Goal: Find specific page/section: Find specific page/section

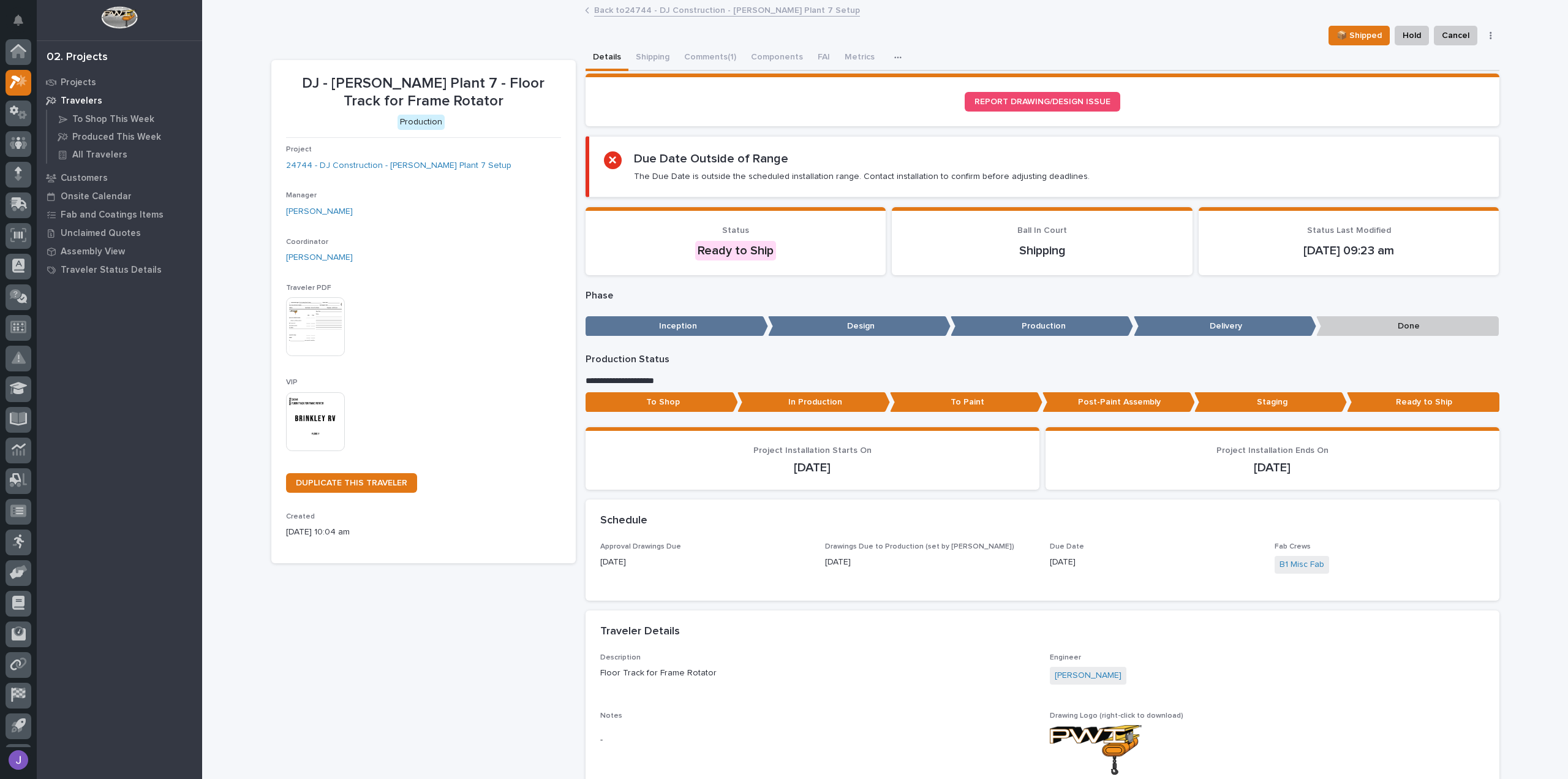
scroll to position [27, 0]
click at [77, 82] on p "Projects" at bounding box center [78, 83] width 36 height 11
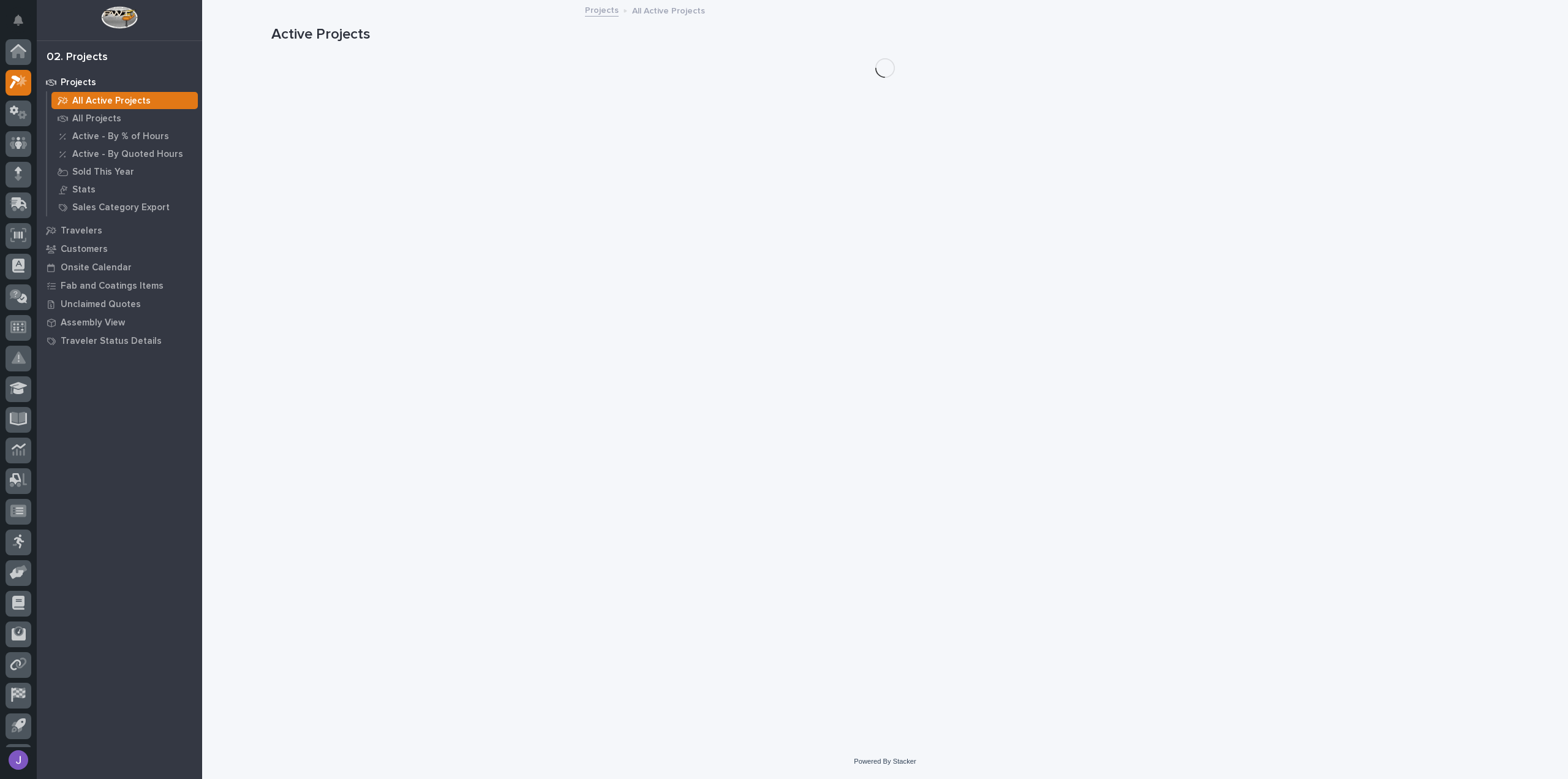
scroll to position [27, 0]
click at [89, 117] on p "All Projects" at bounding box center [97, 119] width 49 height 11
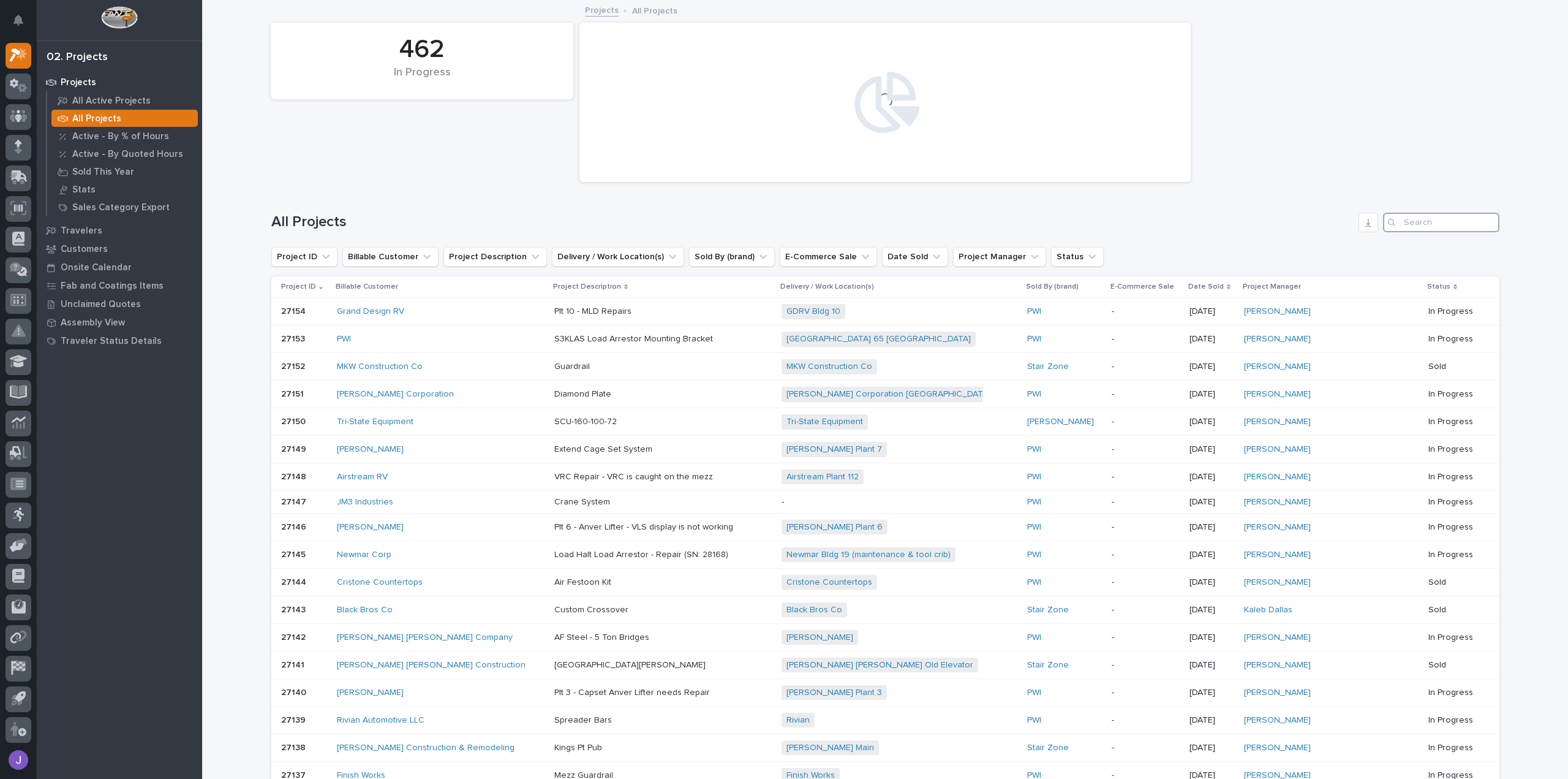
click at [1434, 228] on input "Search" at bounding box center [1441, 223] width 117 height 20
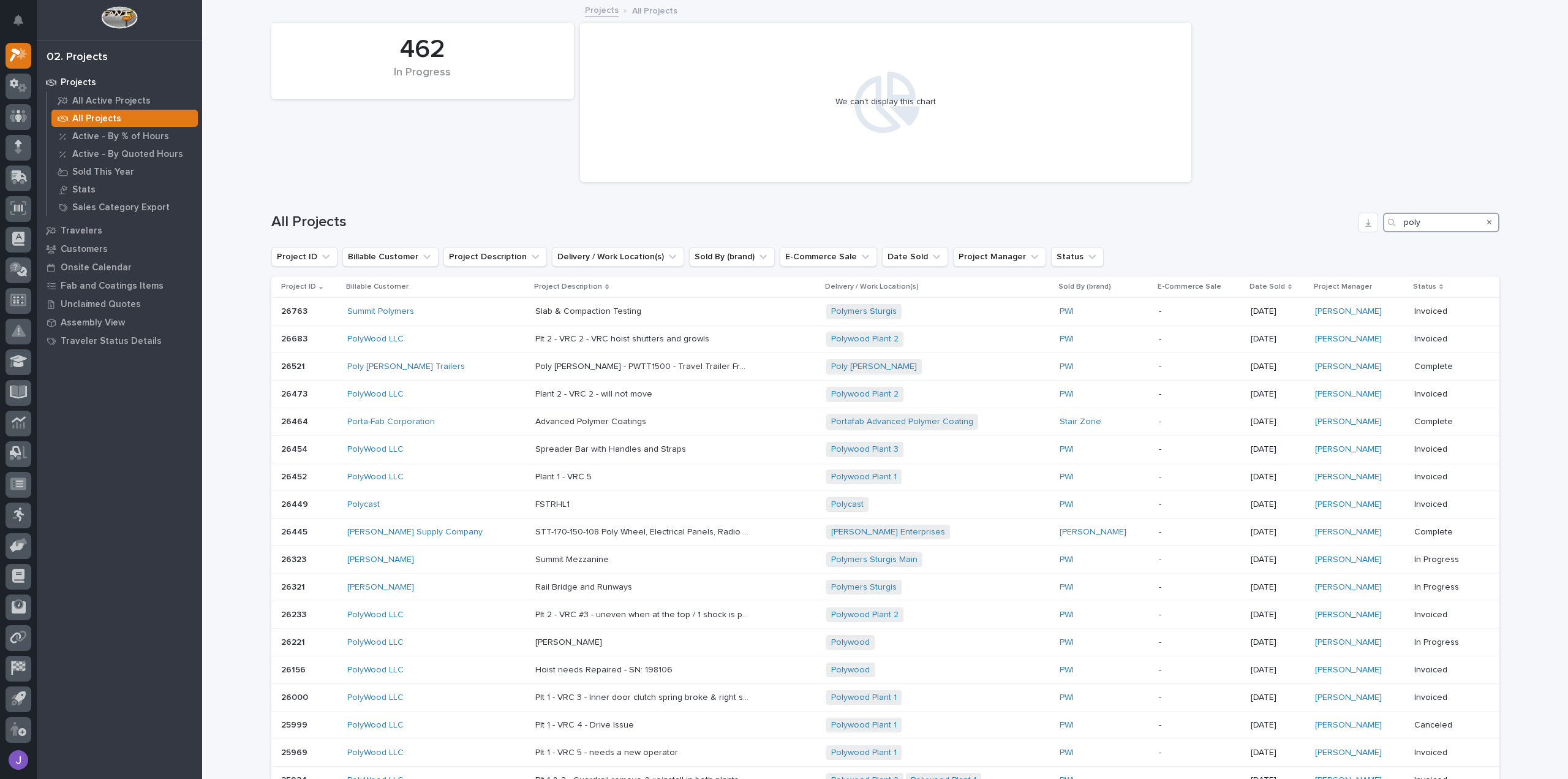
click at [1435, 228] on input "poly" at bounding box center [1441, 223] width 117 height 20
type input "p"
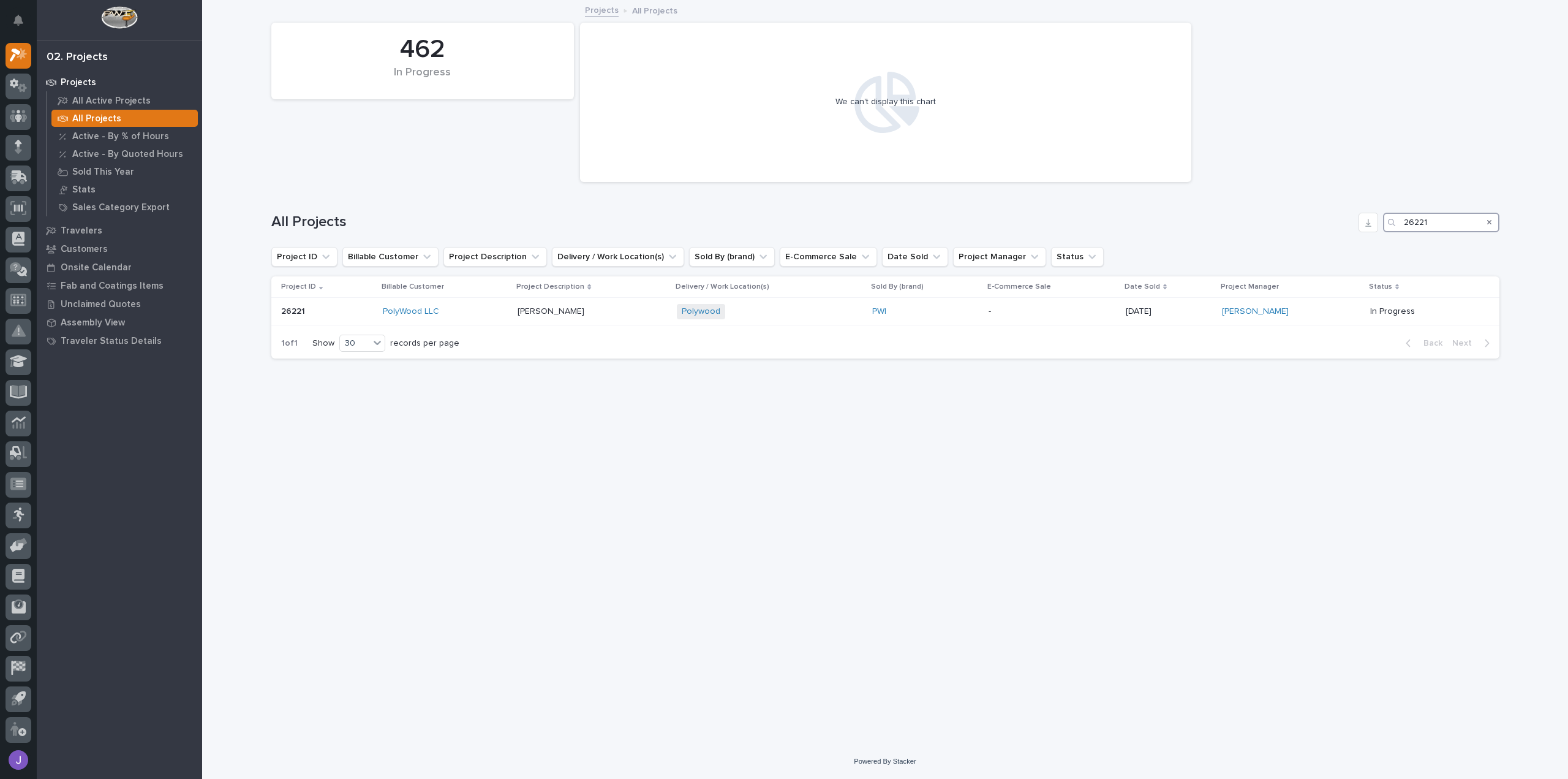
type input "26221"
click at [440, 309] on div "PolyWood LLC" at bounding box center [445, 312] width 125 height 11
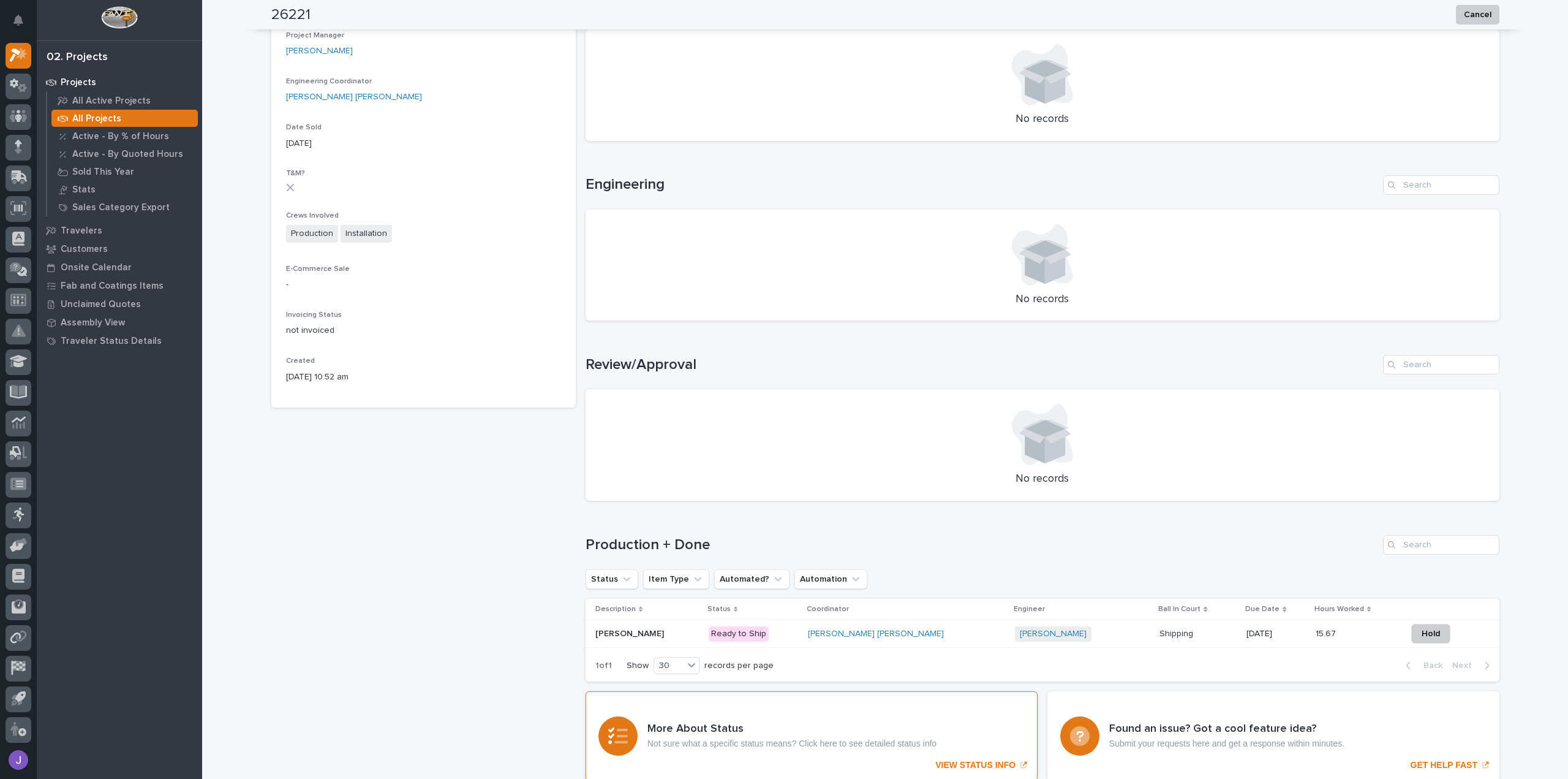
scroll to position [474, 0]
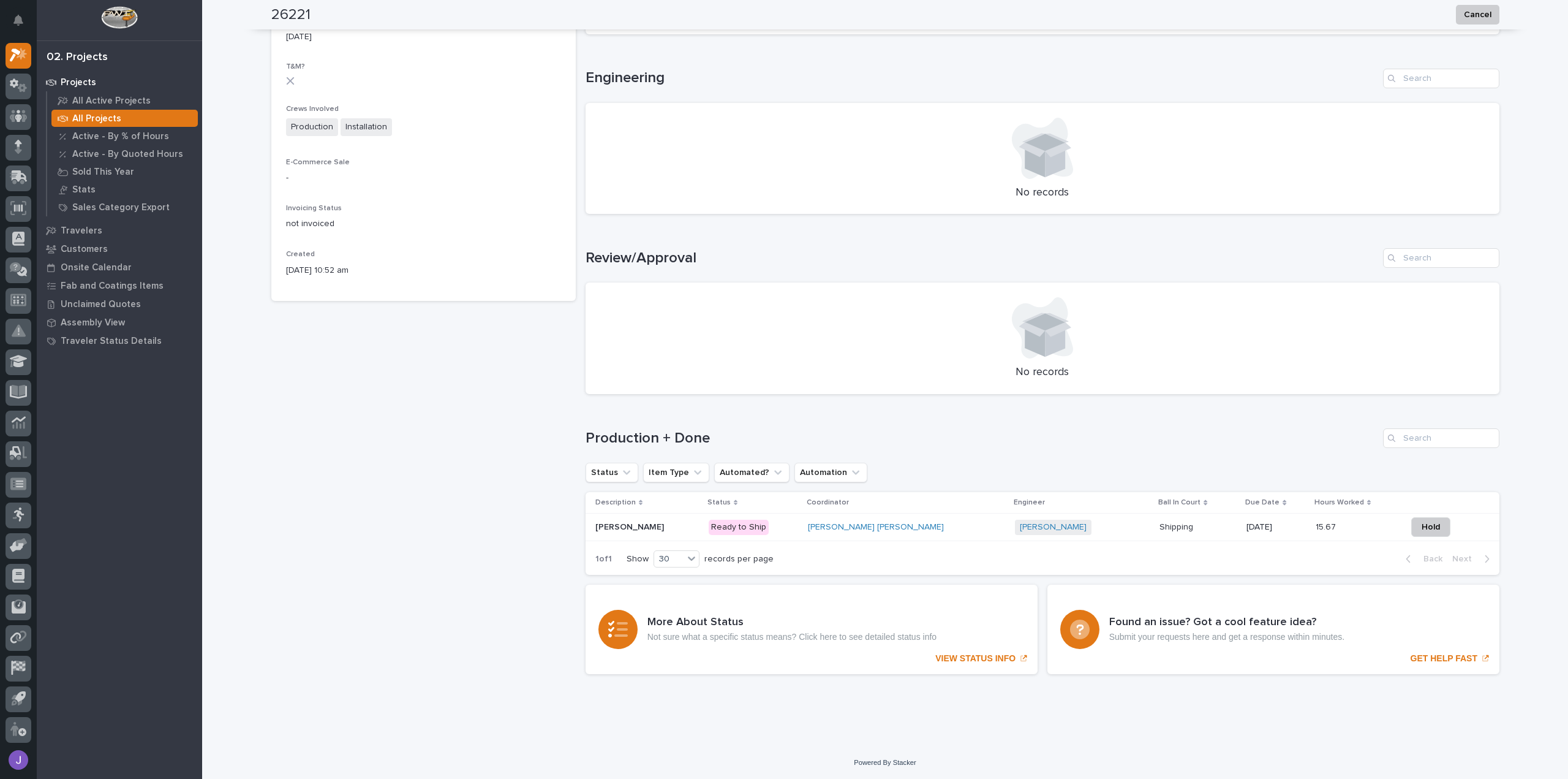
click at [704, 525] on td "Chiller Mezzanine Chiller Mezzanine" at bounding box center [644, 528] width 118 height 28
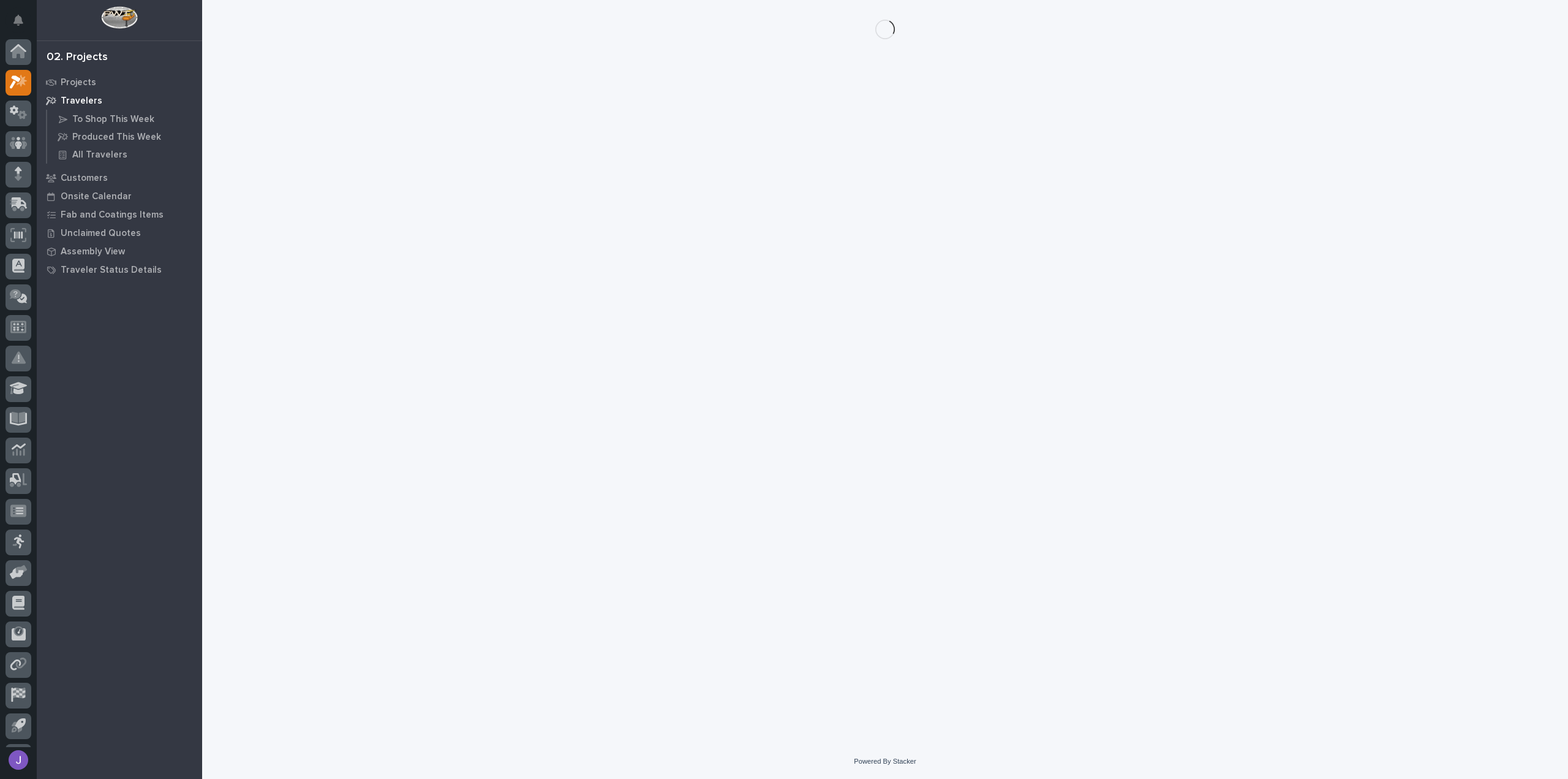
scroll to position [27, 0]
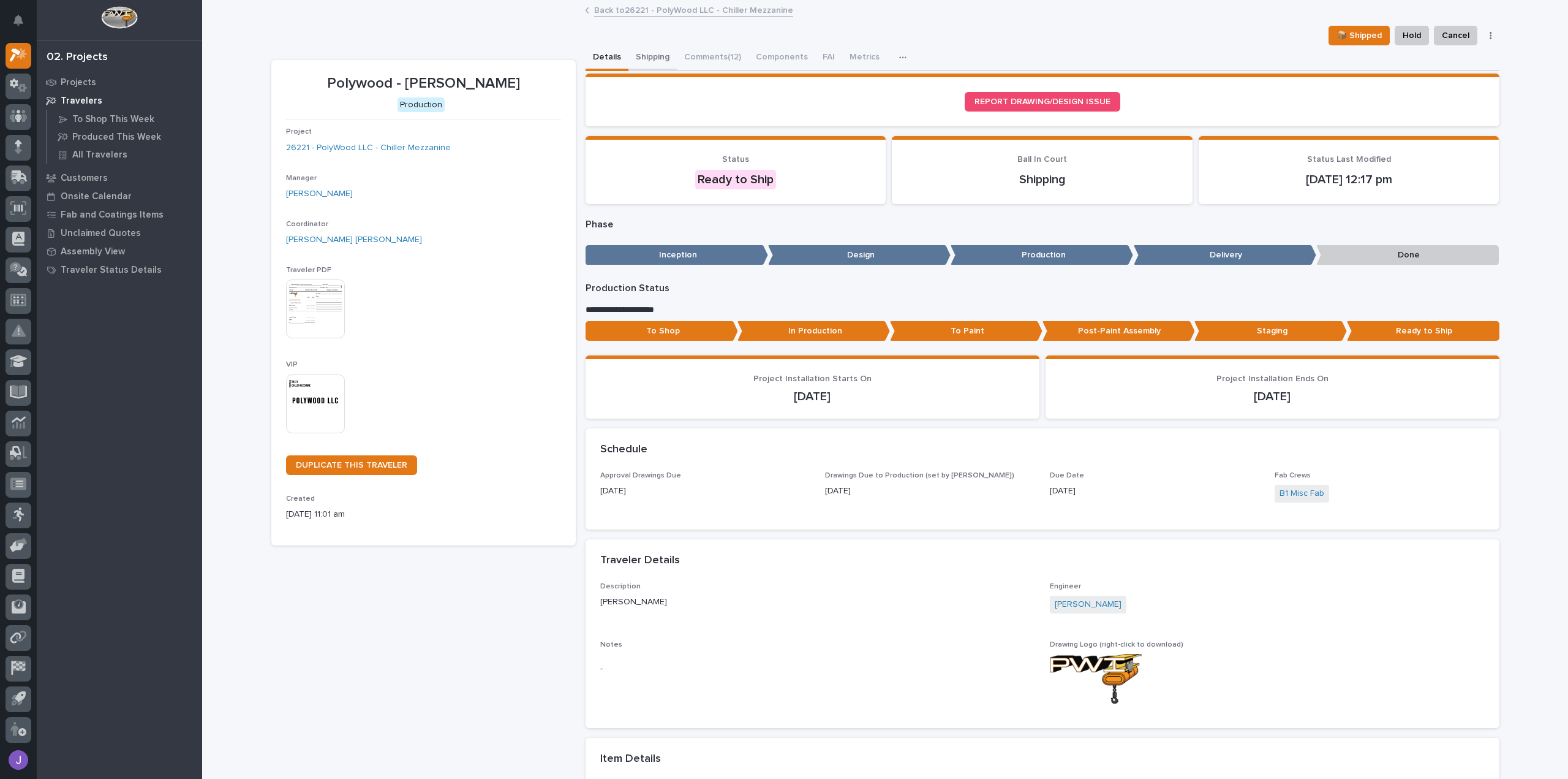
click at [637, 55] on button "Shipping" at bounding box center [652, 59] width 48 height 26
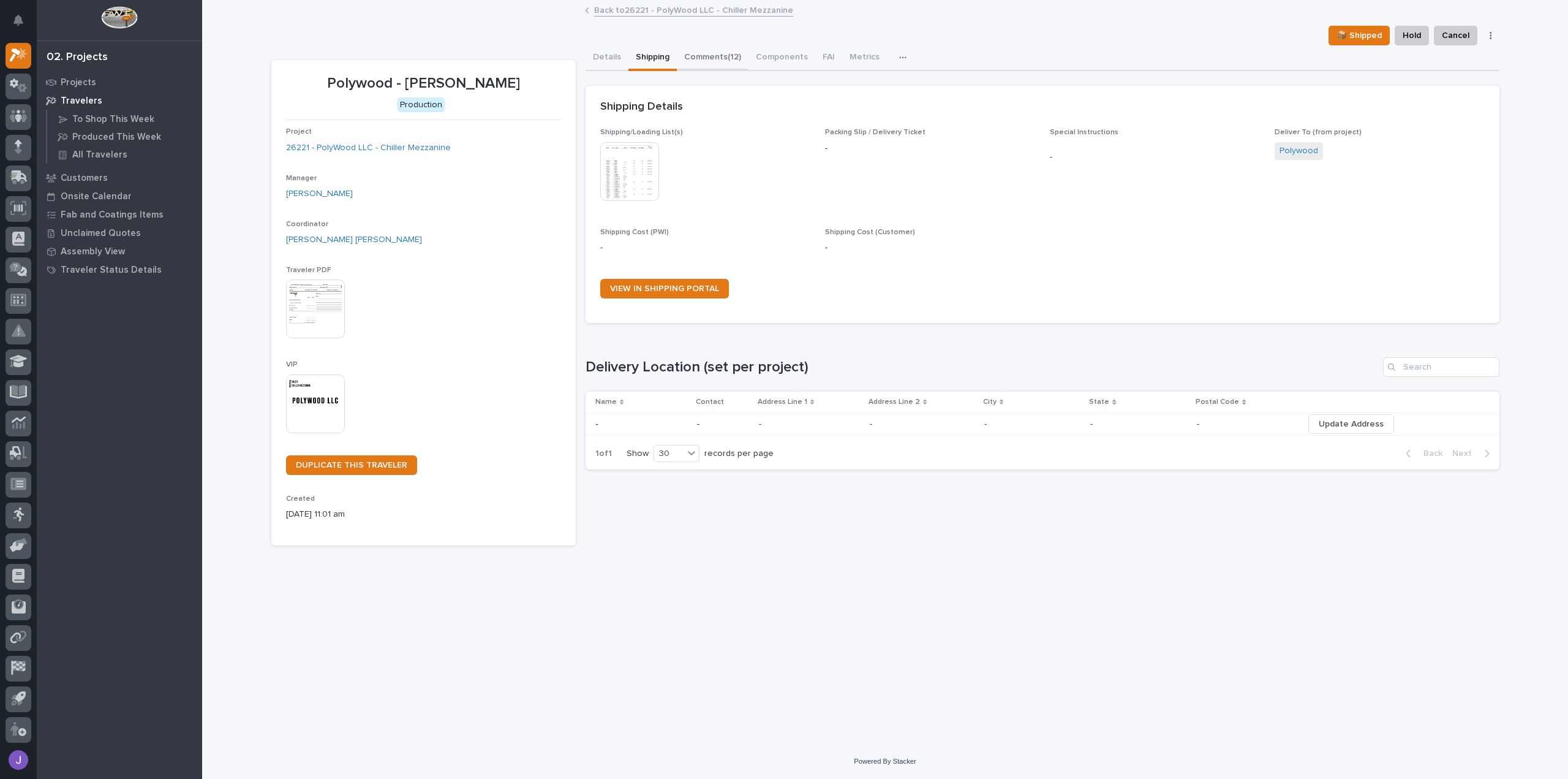
click at [697, 60] on button "Comments (12)" at bounding box center [713, 59] width 72 height 26
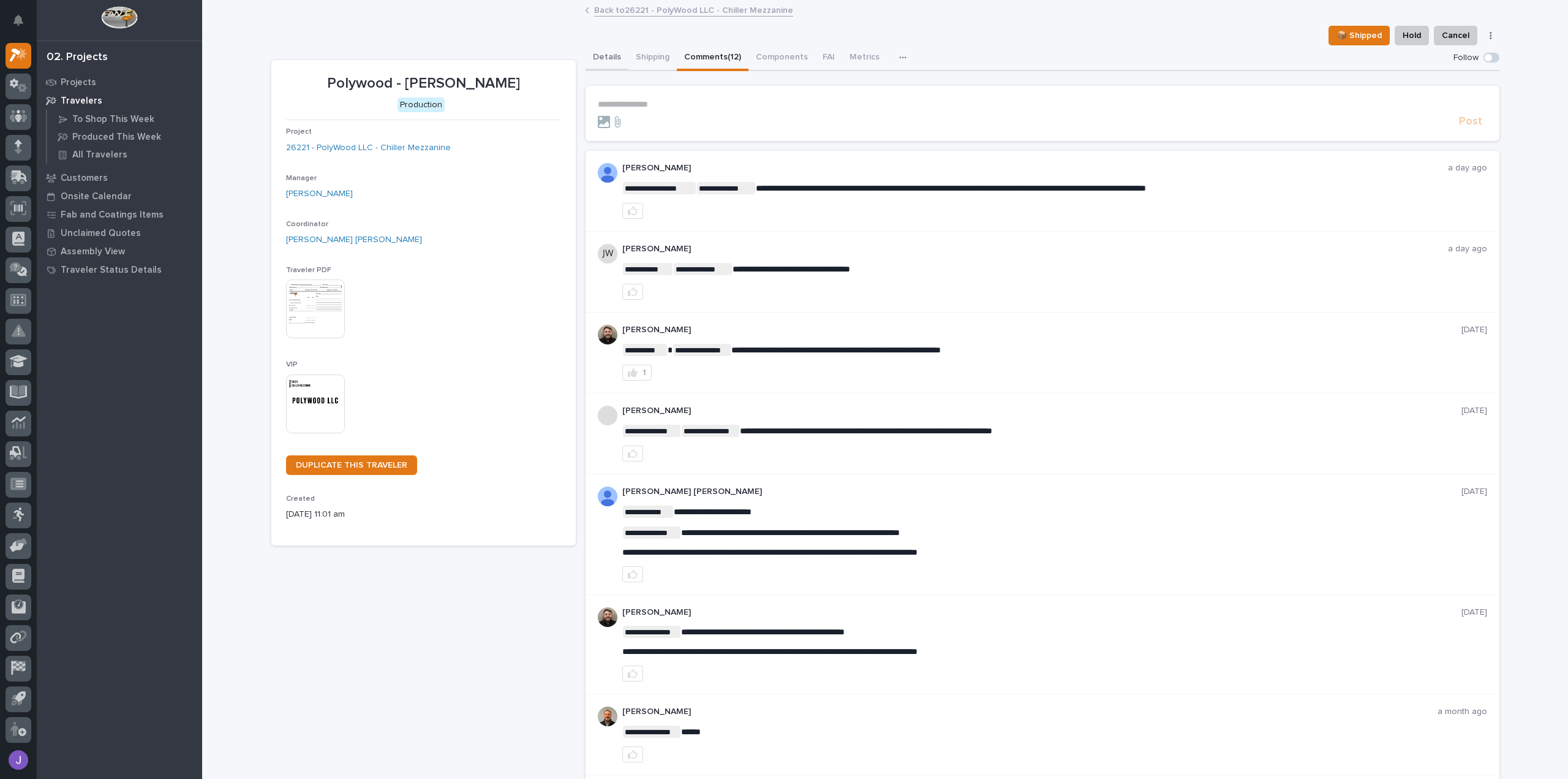
click at [640, 49] on button "Shipping" at bounding box center [652, 59] width 48 height 26
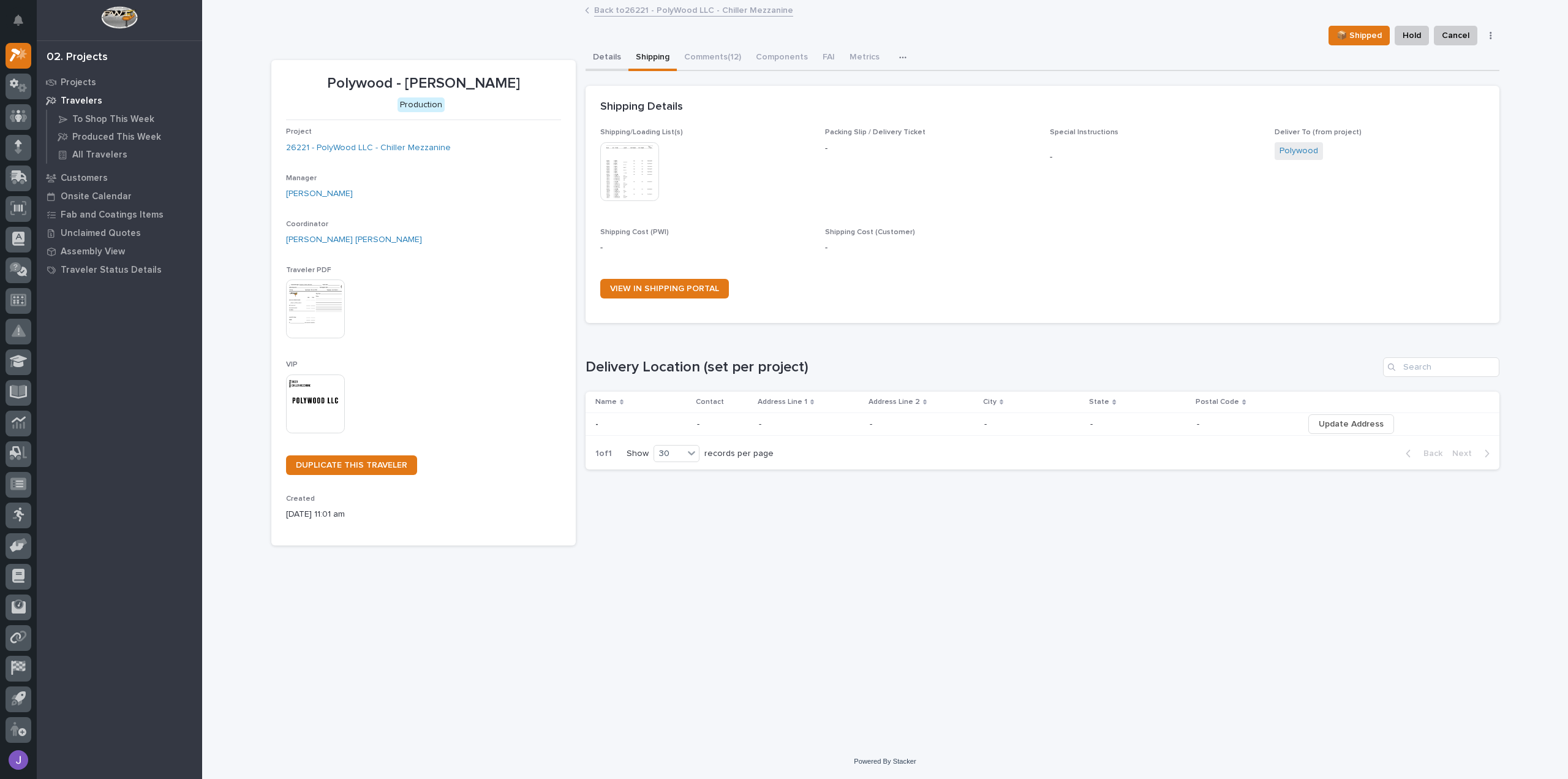
click at [599, 58] on button "Details" at bounding box center [607, 59] width 43 height 26
